Goal: Information Seeking & Learning: Learn about a topic

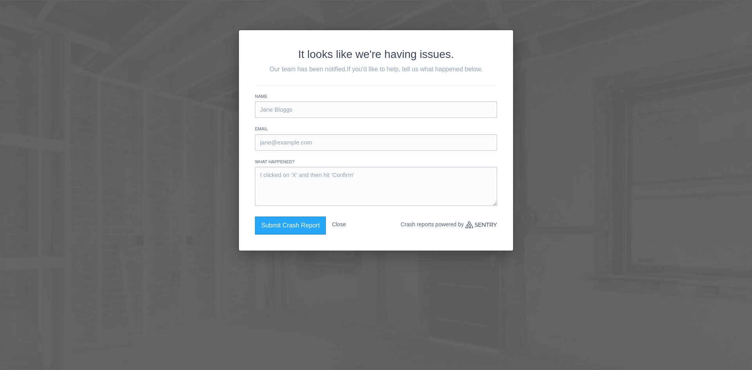
click at [597, 74] on div "It looks like we're having issues. Our team has been notified. If you'd like to…" at bounding box center [376, 185] width 752 height 370
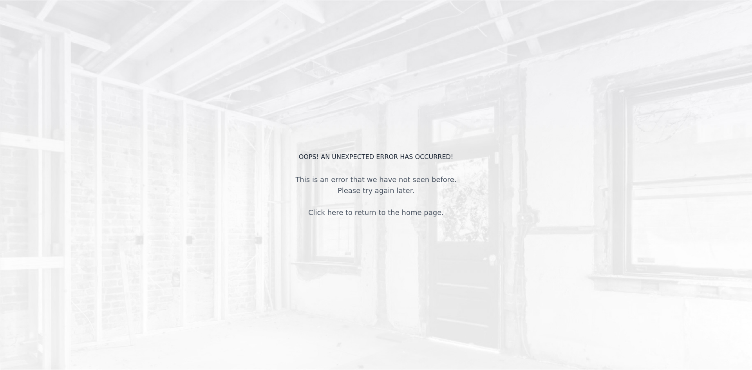
click at [321, 183] on div "This is an error that we have not seen before. Please try again later. Click he…" at bounding box center [375, 196] width 175 height 44
drag, startPoint x: 376, startPoint y: 219, endPoint x: 379, endPoint y: 212, distance: 7.4
click at [377, 216] on div "OOPS! An unexpected error has occurred! This is an error that we have not seen …" at bounding box center [376, 185] width 752 height 370
click at [379, 212] on link "Click here to return to the home page." at bounding box center [376, 212] width 136 height 8
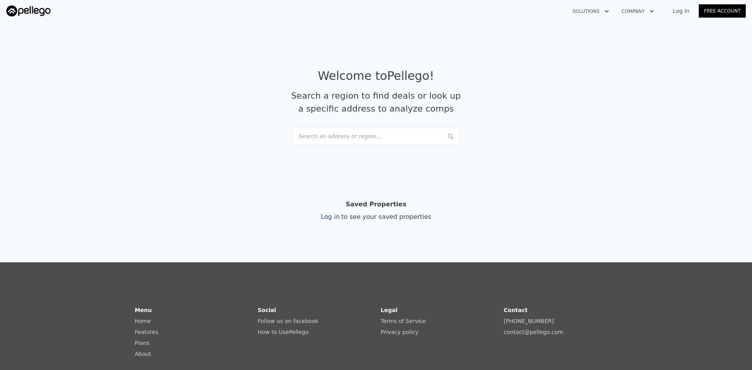
click at [378, 142] on div "Search an address or region..." at bounding box center [376, 136] width 168 height 17
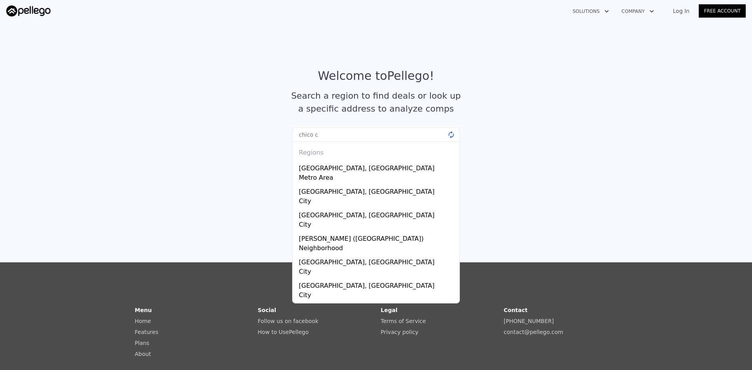
type input "chico ca"
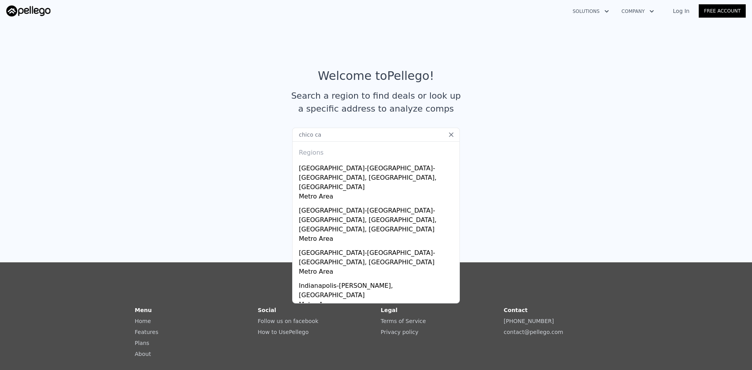
click at [398, 136] on input "chico ca" at bounding box center [376, 135] width 168 height 14
click at [338, 141] on input "chico ca" at bounding box center [376, 135] width 168 height 14
click at [345, 137] on input "chico ca" at bounding box center [376, 135] width 168 height 14
click at [336, 133] on input "chico ca" at bounding box center [376, 135] width 168 height 14
click at [92, 69] on section "Welcome to Pellego ! Search a region to find deals or look up a specific addres…" at bounding box center [376, 95] width 752 height 153
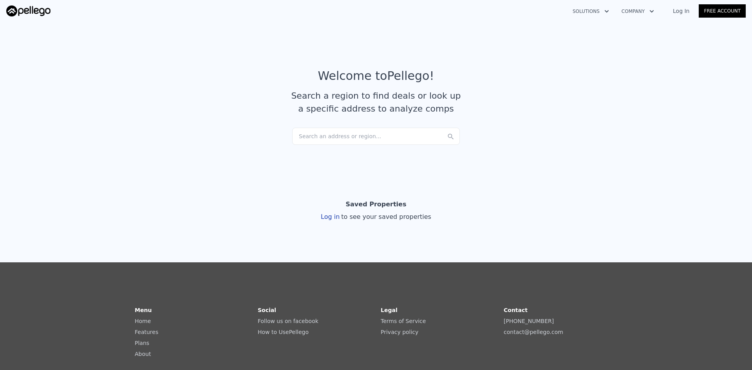
click at [389, 135] on div "Search an address or region..." at bounding box center [376, 136] width 168 height 17
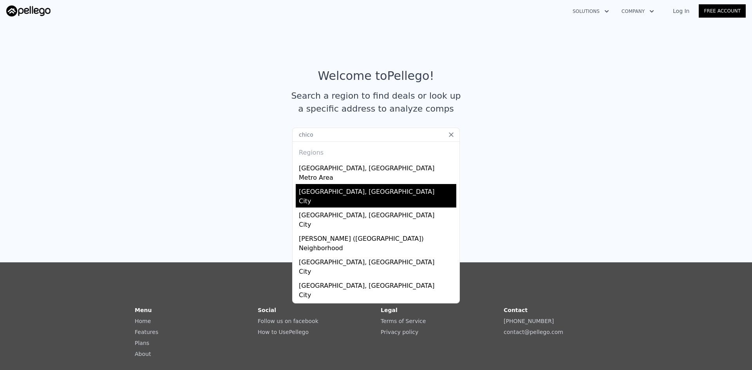
type input "chico"
click at [309, 198] on div "City" at bounding box center [377, 202] width 157 height 11
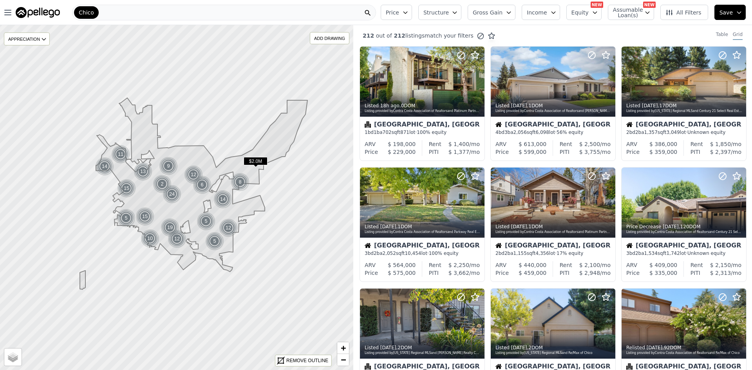
click at [112, 13] on div "Chico" at bounding box center [224, 13] width 304 height 16
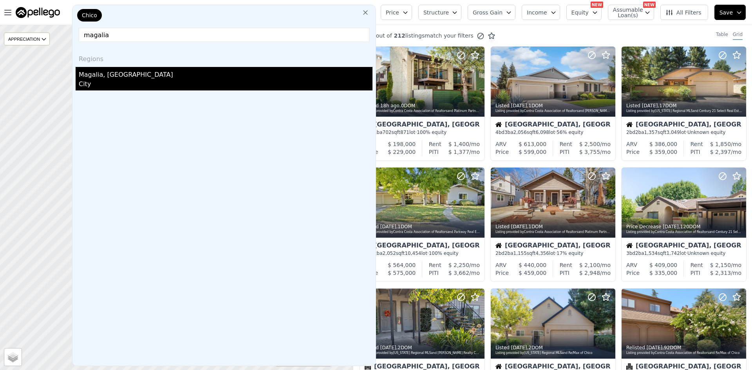
type input "magalia"
click at [101, 75] on div "Magalia, CA" at bounding box center [226, 73] width 294 height 13
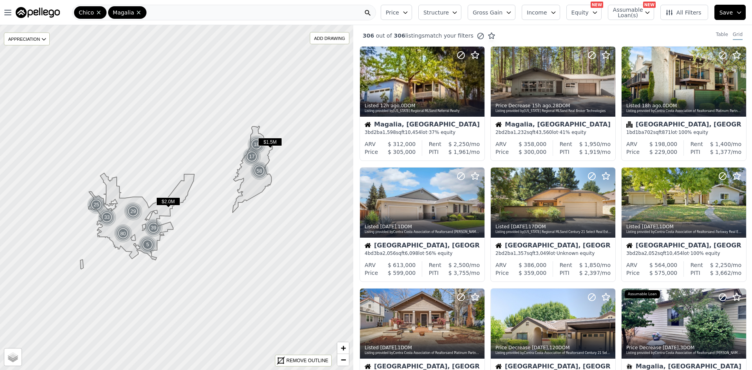
click at [264, 154] on icon at bounding box center [253, 169] width 40 height 87
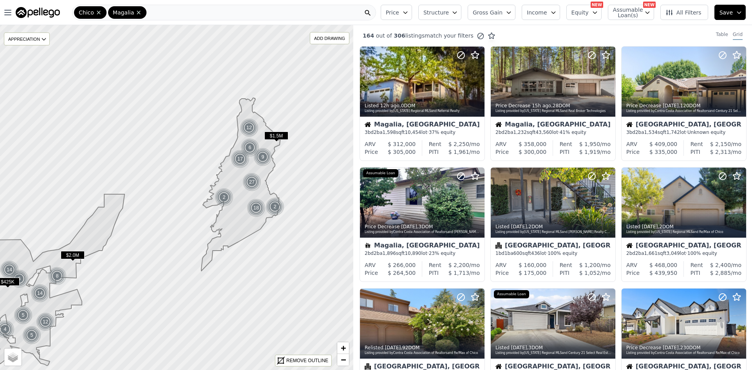
click at [399, 14] on span "Price" at bounding box center [392, 13] width 13 height 8
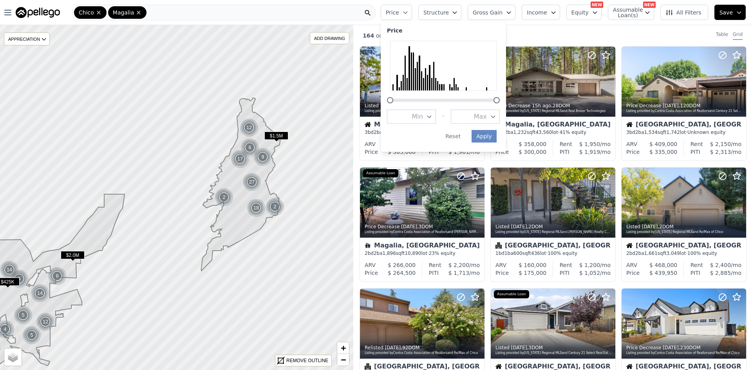
click at [399, 14] on span "Price" at bounding box center [392, 13] width 13 height 8
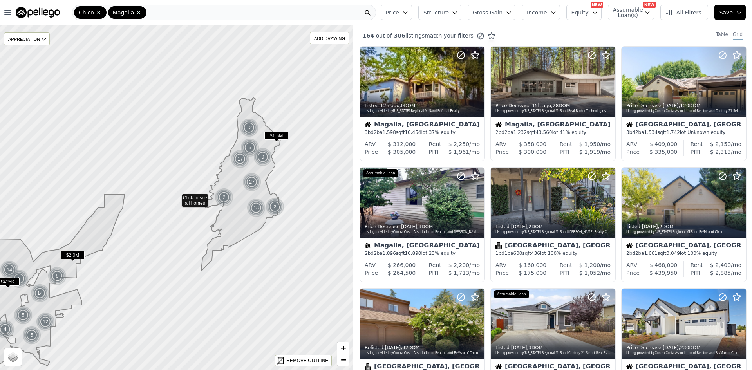
click at [694, 17] on button "All Filters" at bounding box center [684, 12] width 48 height 15
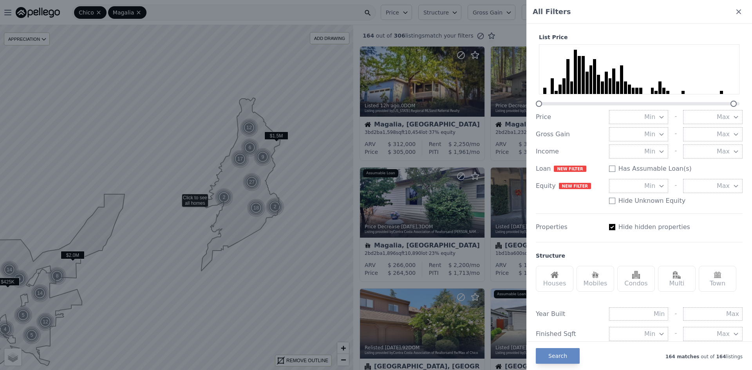
click at [512, 32] on div at bounding box center [376, 185] width 752 height 370
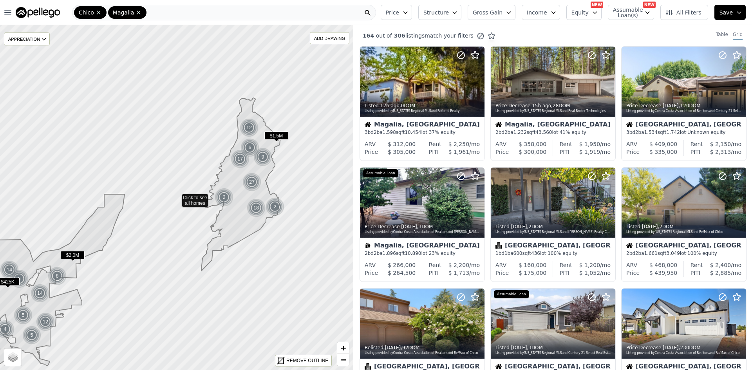
click at [683, 15] on span "All Filters" at bounding box center [683, 13] width 36 height 8
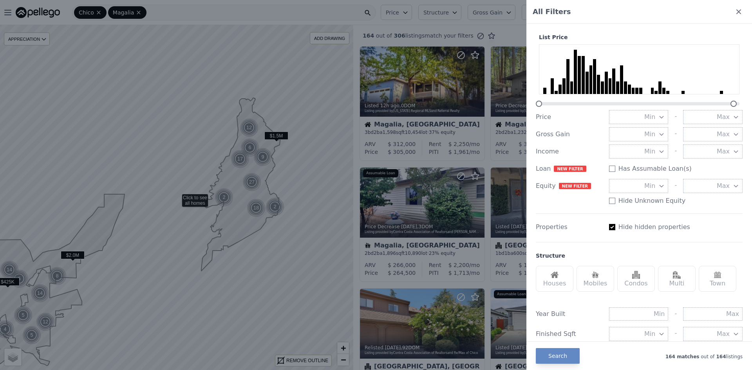
click at [499, 27] on div at bounding box center [376, 185] width 752 height 370
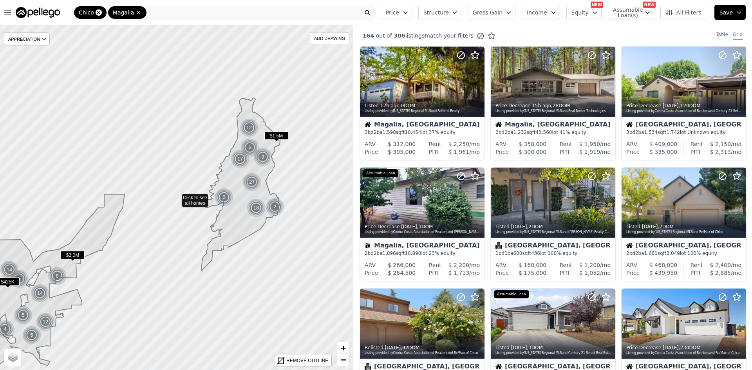
click at [97, 13] on icon at bounding box center [99, 13] width 4 height 4
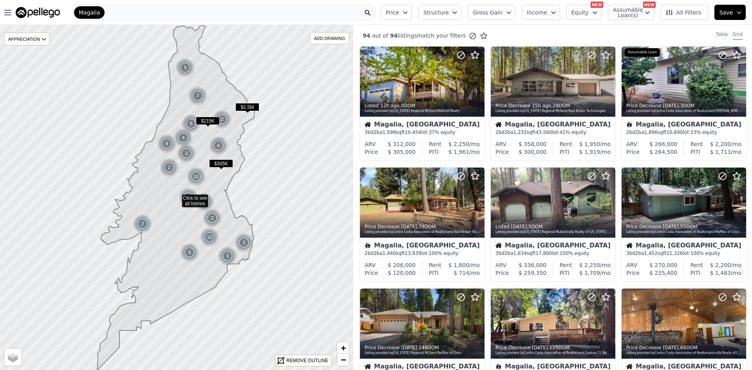
click at [412, 9] on button "Price" at bounding box center [396, 12] width 31 height 15
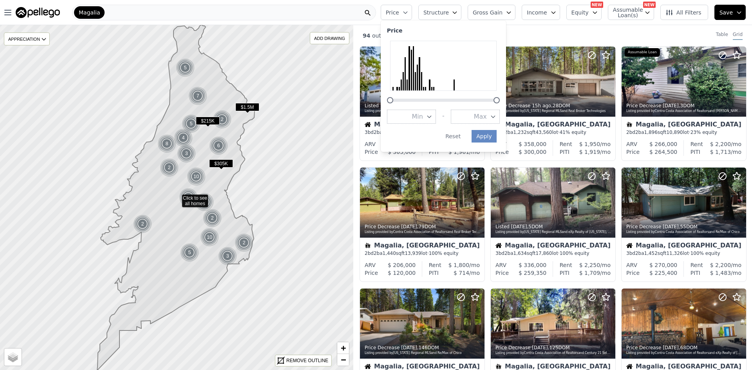
click at [484, 114] on button "Max" at bounding box center [475, 117] width 49 height 14
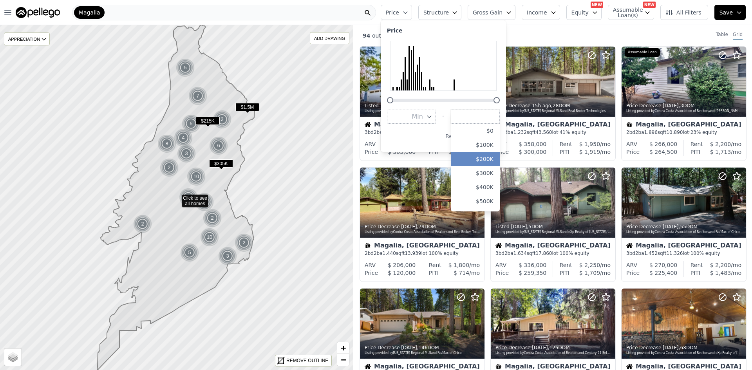
click at [494, 157] on button "$200K" at bounding box center [475, 159] width 49 height 14
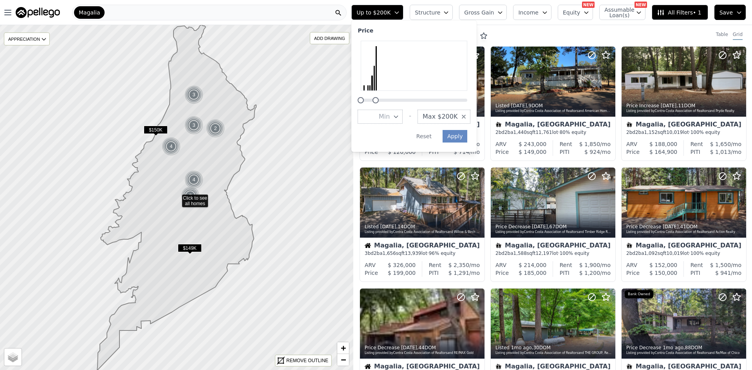
click at [545, 37] on div "20 out of 94 listings match your filters Table Grid" at bounding box center [552, 35] width 399 height 21
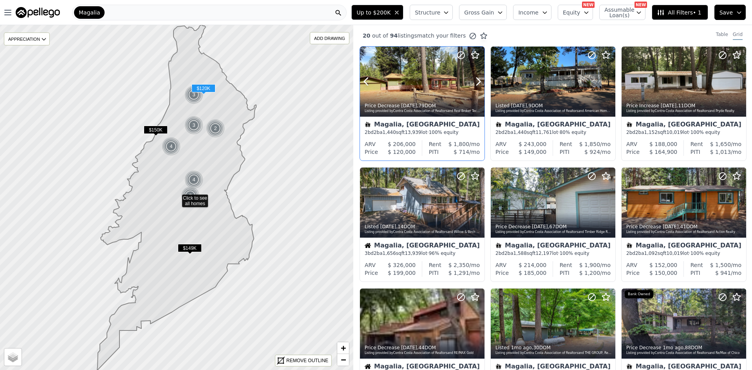
click at [445, 80] on div at bounding box center [459, 72] width 50 height 50
click at [572, 36] on div "20 out of 94 listings match your filters Table Grid" at bounding box center [552, 35] width 399 height 21
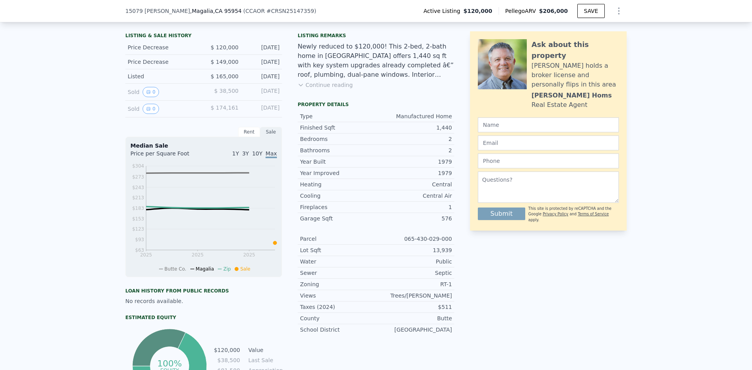
scroll to position [154, 0]
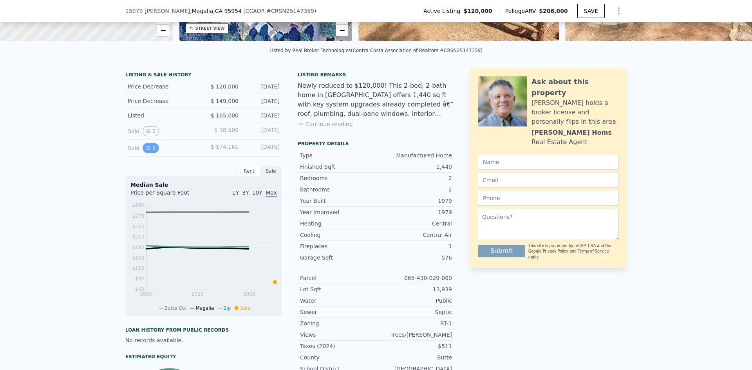
click at [147, 153] on button "0" at bounding box center [151, 148] width 16 height 10
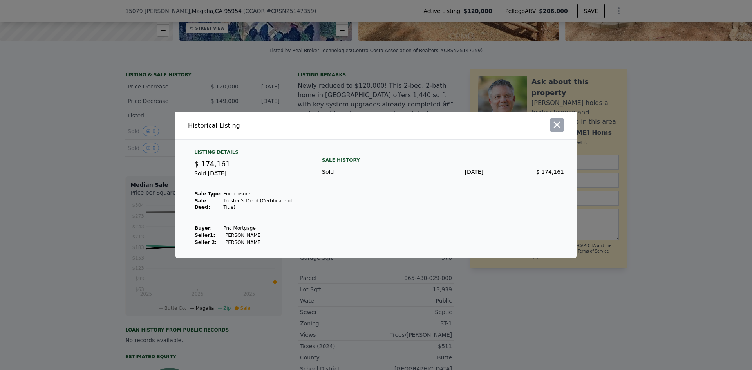
click at [550, 132] on button "button" at bounding box center [557, 125] width 14 height 14
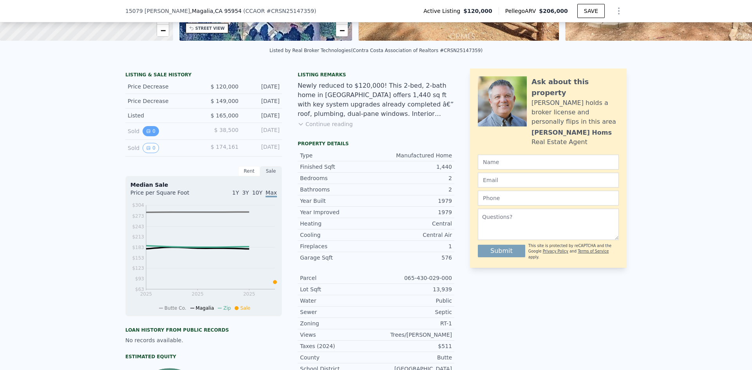
click at [143, 136] on button "0" at bounding box center [151, 131] width 16 height 10
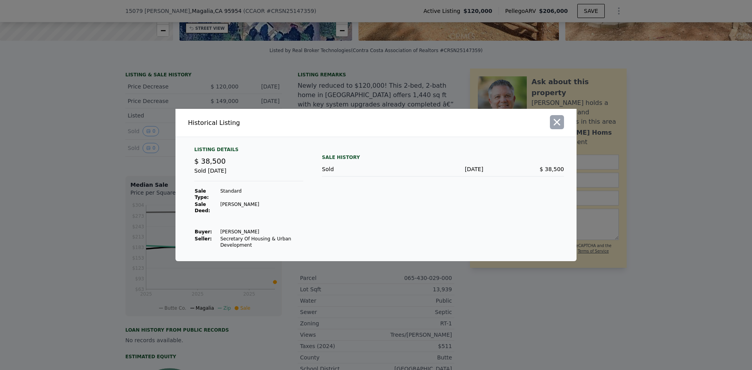
click at [560, 127] on icon "button" at bounding box center [556, 122] width 11 height 11
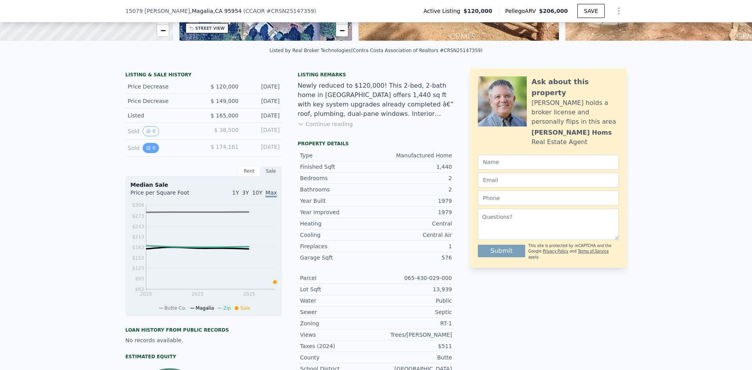
click at [146, 150] on icon "View historical data" at bounding box center [148, 148] width 5 height 5
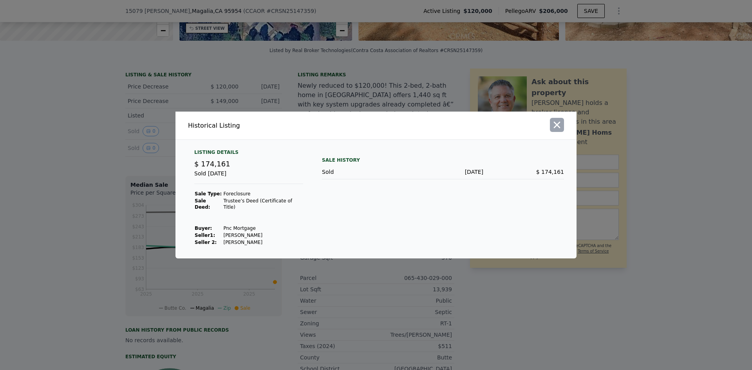
click at [553, 130] on icon "button" at bounding box center [556, 124] width 11 height 11
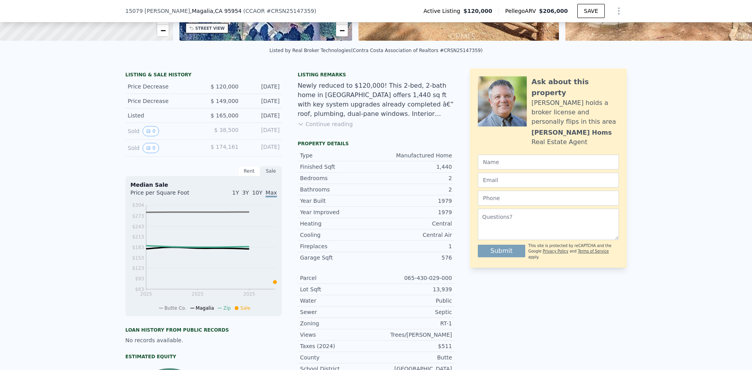
click at [55, 120] on div "LISTING & SALE HISTORY Price Decrease $ 120,000 [DATE] Price Decrease $ 149,000…" at bounding box center [376, 270] width 752 height 417
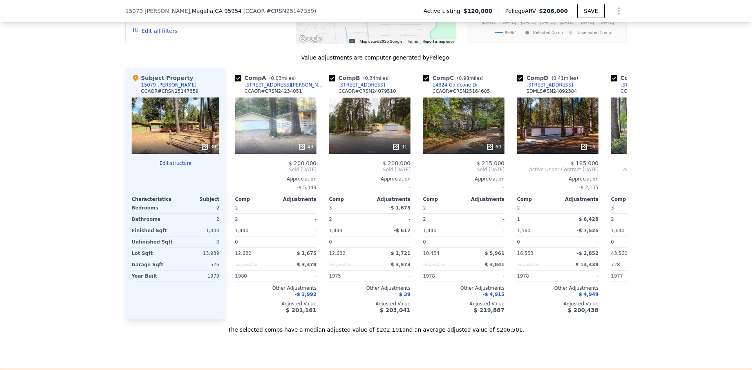
scroll to position [820, 0]
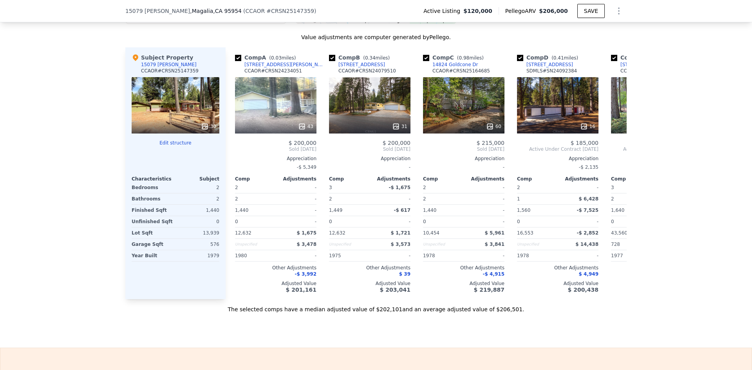
click at [701, 90] on div "We found 12 sales that match your search Listings provided by Contra Costa Asso…" at bounding box center [376, 88] width 752 height 449
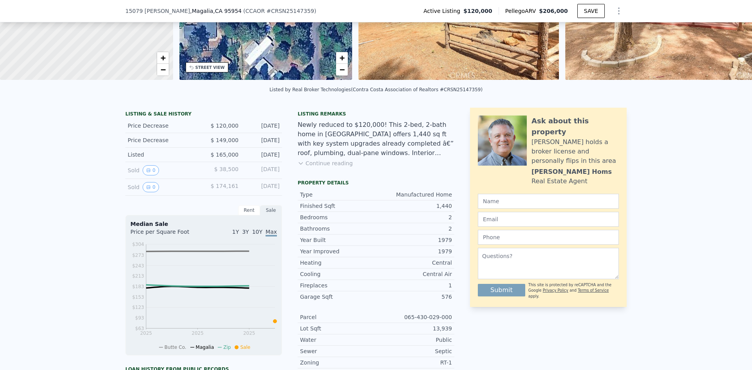
scroll to position [3, 0]
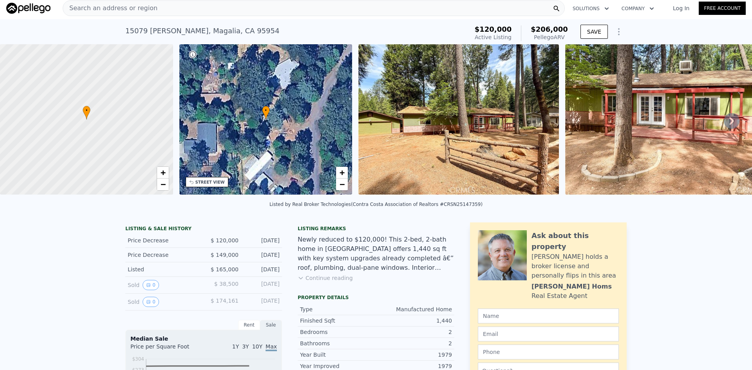
click at [345, 32] on div "[STREET_ADDRESS][PERSON_NAME] Active at $120k (~ARV $206k )" at bounding box center [295, 33] width 340 height 22
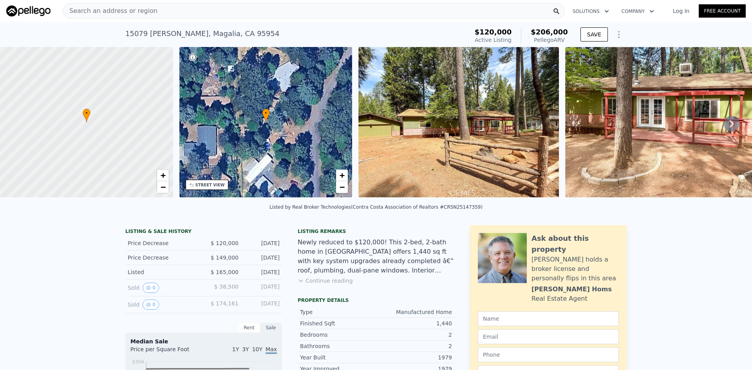
click at [182, 10] on div "Search an address or region" at bounding box center [314, 11] width 502 height 16
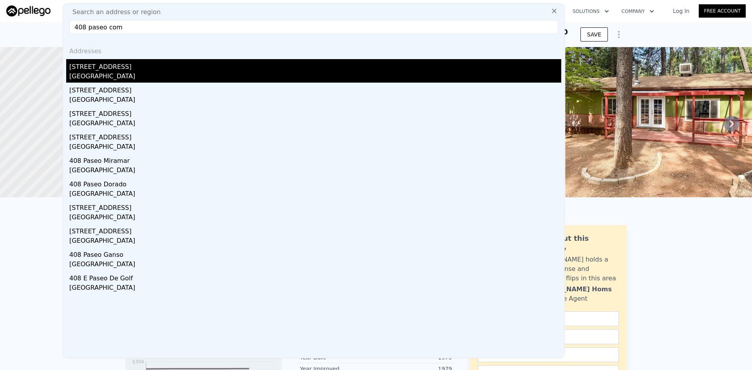
type input "408 paseo com"
click at [101, 77] on div "[GEOGRAPHIC_DATA]" at bounding box center [315, 77] width 492 height 11
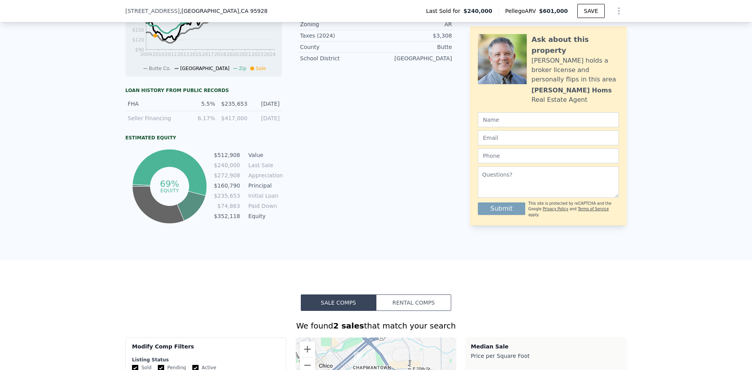
scroll to position [339, 0]
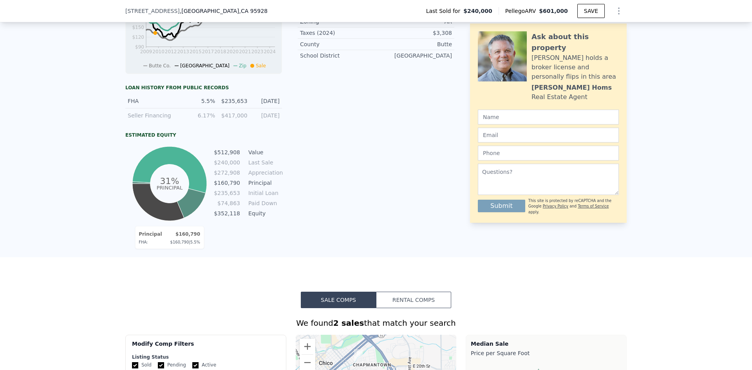
click at [76, 184] on div "LISTING & SALE HISTORY Sold 0 $ 240,000 [DATE] Sold 0 $ 420,000 [DATE] Rent Sal…" at bounding box center [376, 60] width 752 height 394
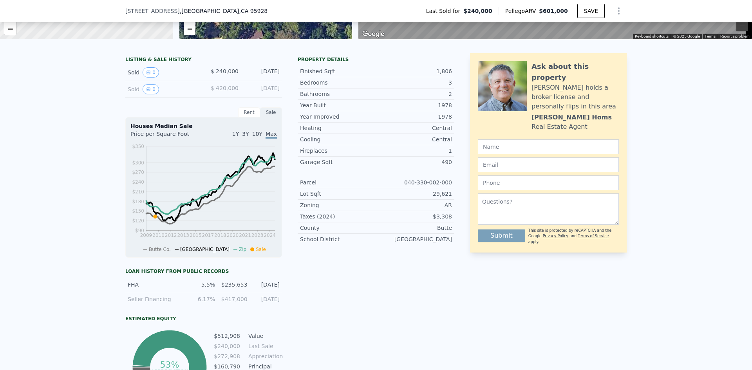
scroll to position [143, 0]
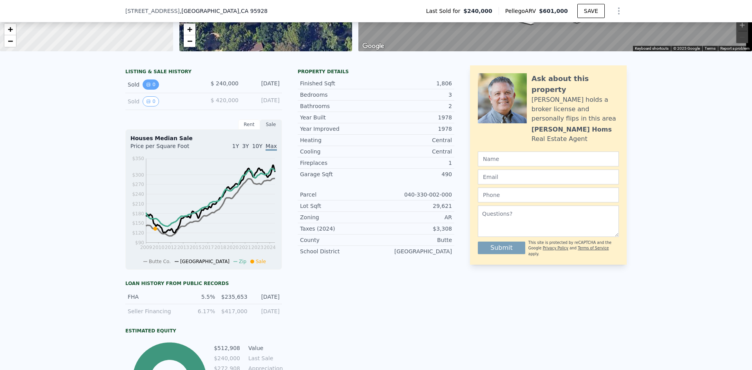
click at [147, 86] on icon "View historical data" at bounding box center [148, 84] width 3 height 3
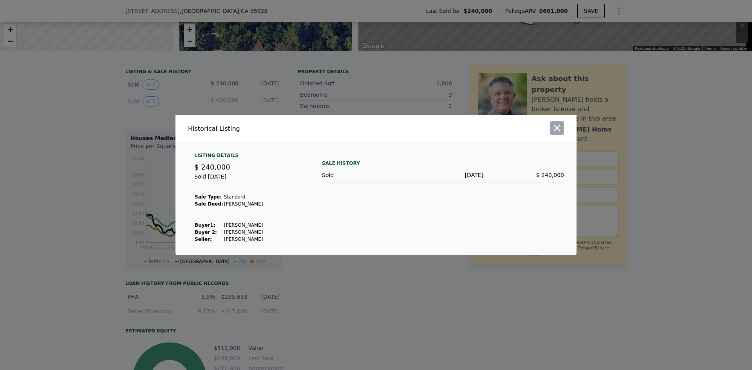
click at [559, 131] on icon "button" at bounding box center [556, 128] width 11 height 11
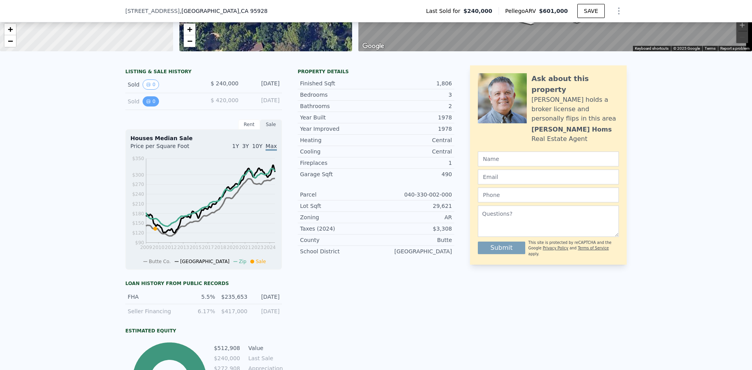
click at [146, 102] on button "0" at bounding box center [151, 101] width 16 height 10
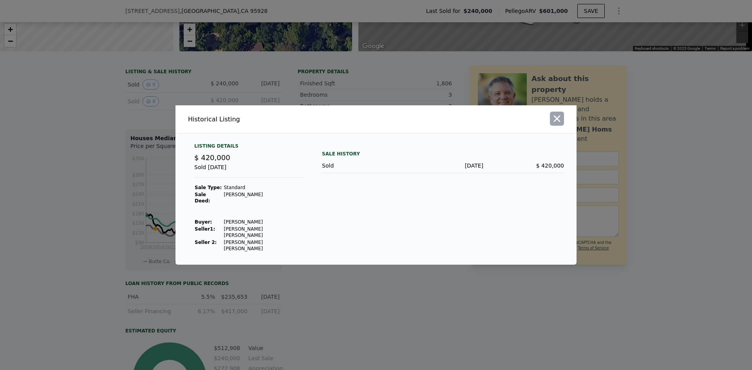
click at [553, 124] on icon "button" at bounding box center [556, 118] width 11 height 11
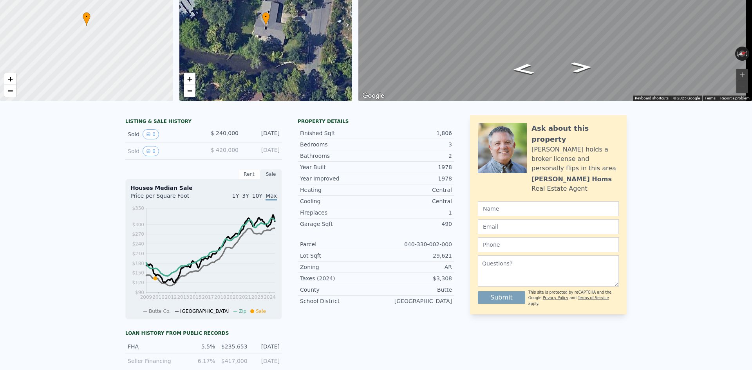
scroll to position [0, 0]
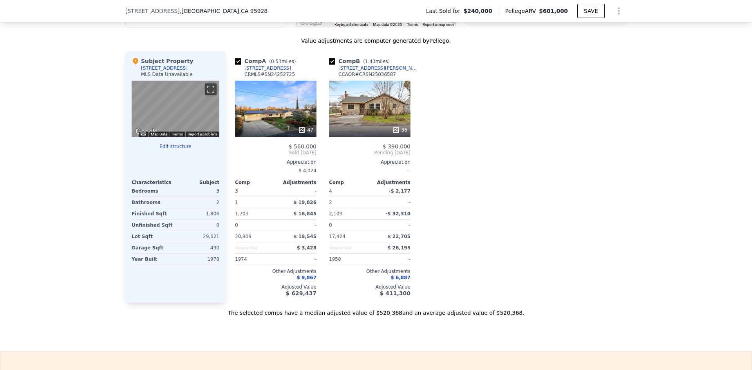
scroll to position [781, 0]
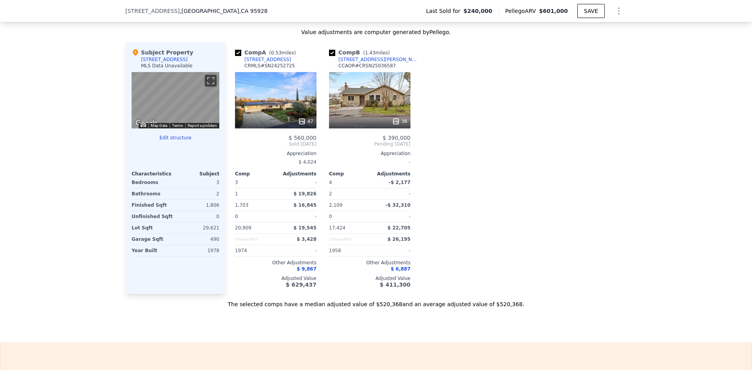
click at [101, 143] on div "We found 2 sales that match your search Filters Map Prices Modify Comp Filters …" at bounding box center [376, 87] width 752 height 441
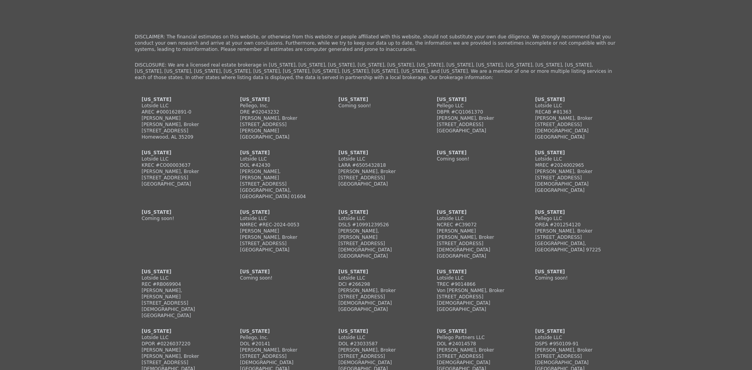
scroll to position [2112, 0]
